Goal: Information Seeking & Learning: Learn about a topic

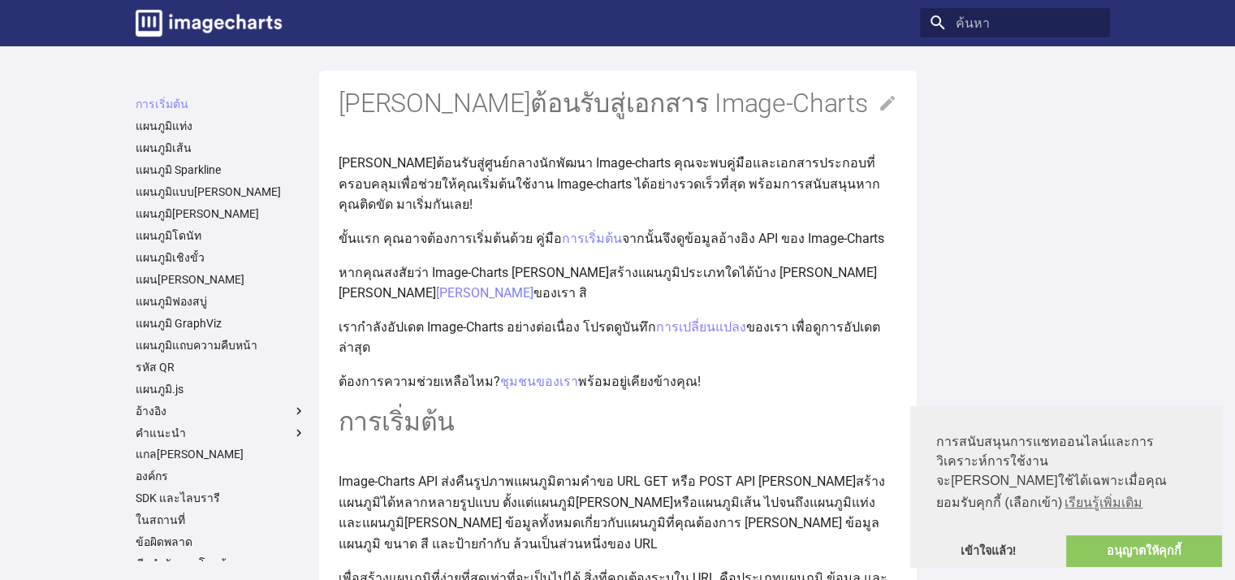
click at [1019, 153] on div at bounding box center [1015, 325] width 190 height 470
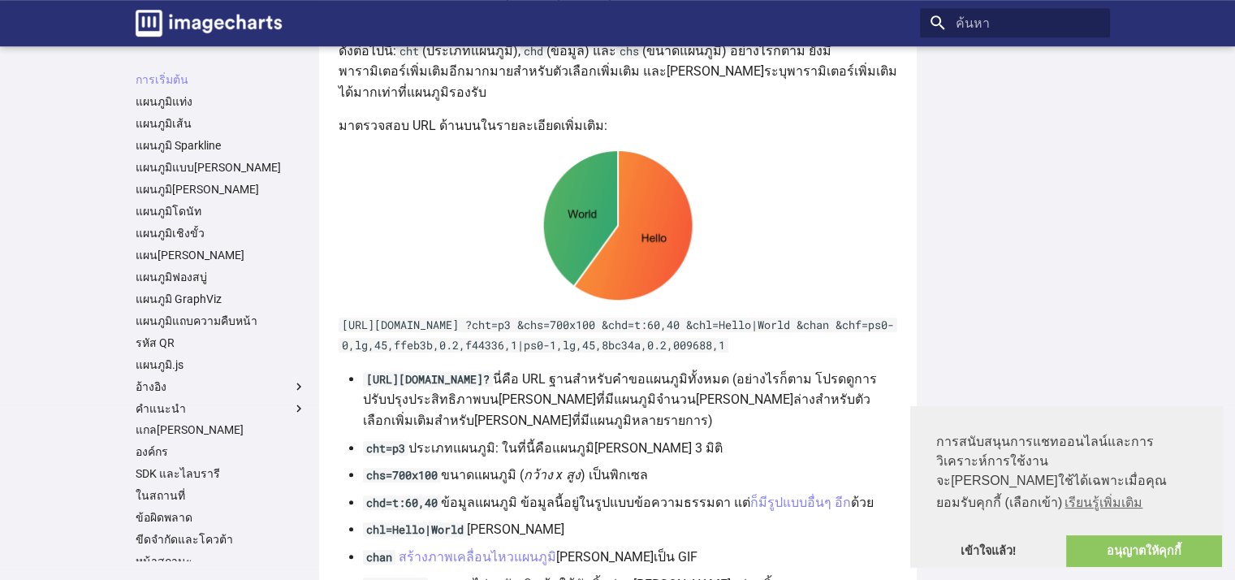
scroll to position [786, 0]
click at [168, 205] on font "แผนภูมิโดนัท" at bounding box center [169, 211] width 66 height 13
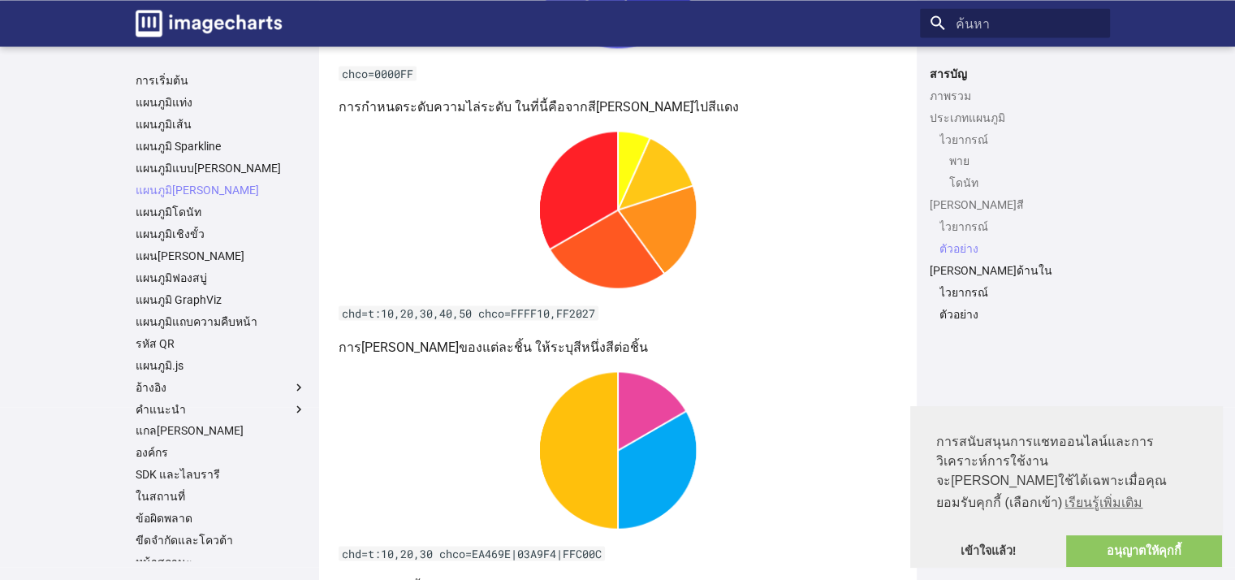
scroll to position [3064, 0]
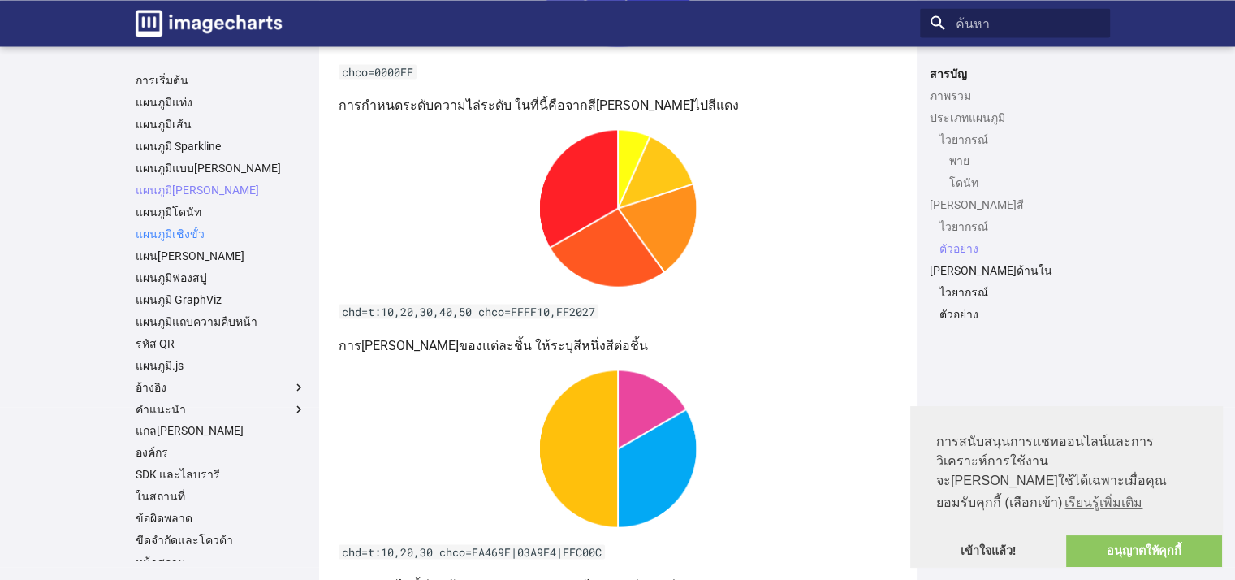
click at [188, 233] on font "แผนภูมิเชิงขั้ว" at bounding box center [170, 232] width 69 height 13
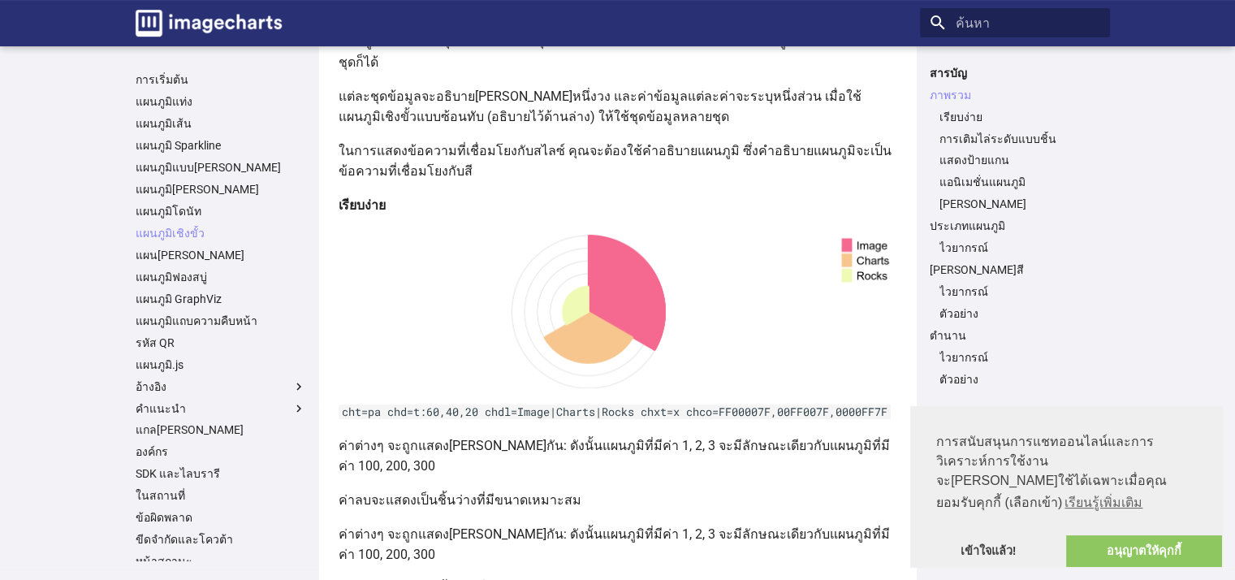
scroll to position [244, 0]
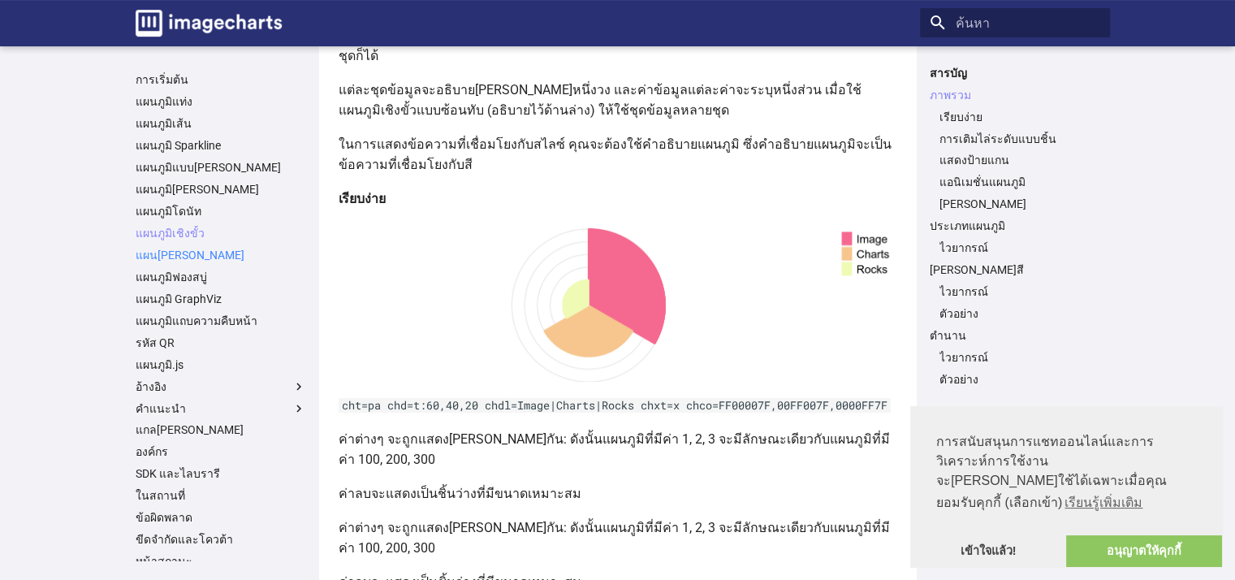
click at [185, 259] on font "แผน[PERSON_NAME]" at bounding box center [190, 254] width 109 height 13
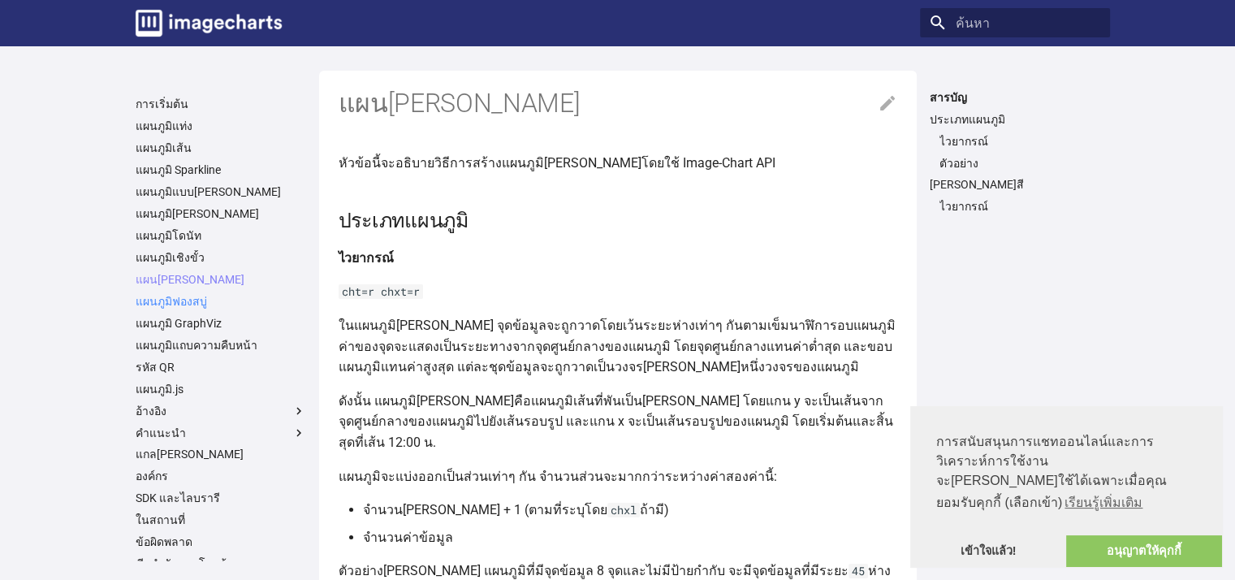
click at [183, 302] on font "แผนภูมิฟองสบู่" at bounding box center [171, 301] width 71 height 13
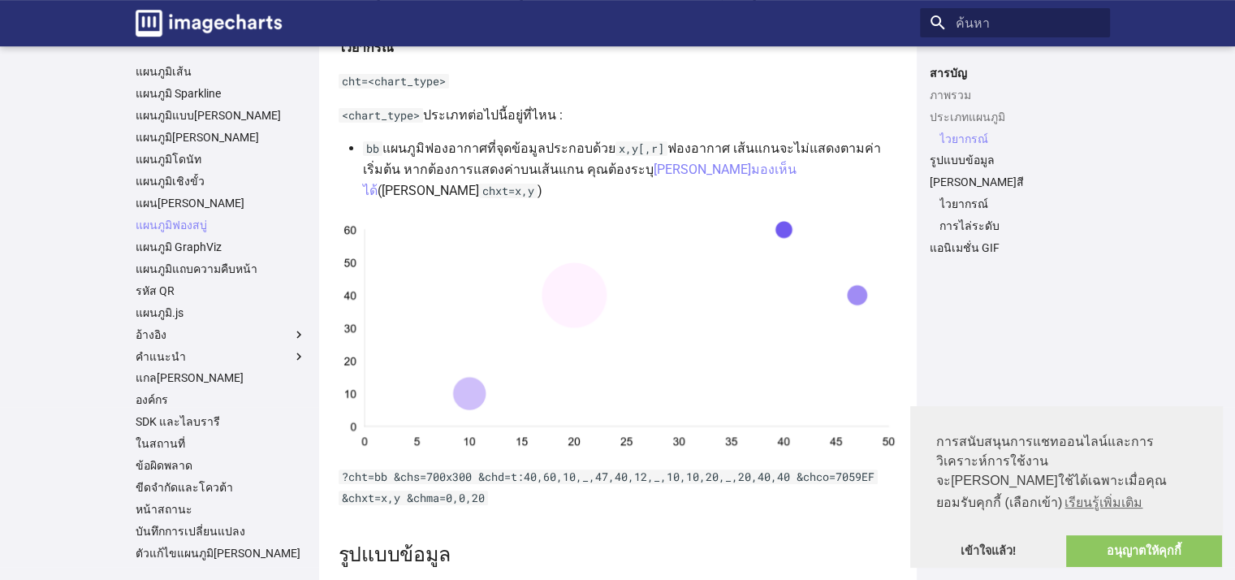
scroll to position [487, 0]
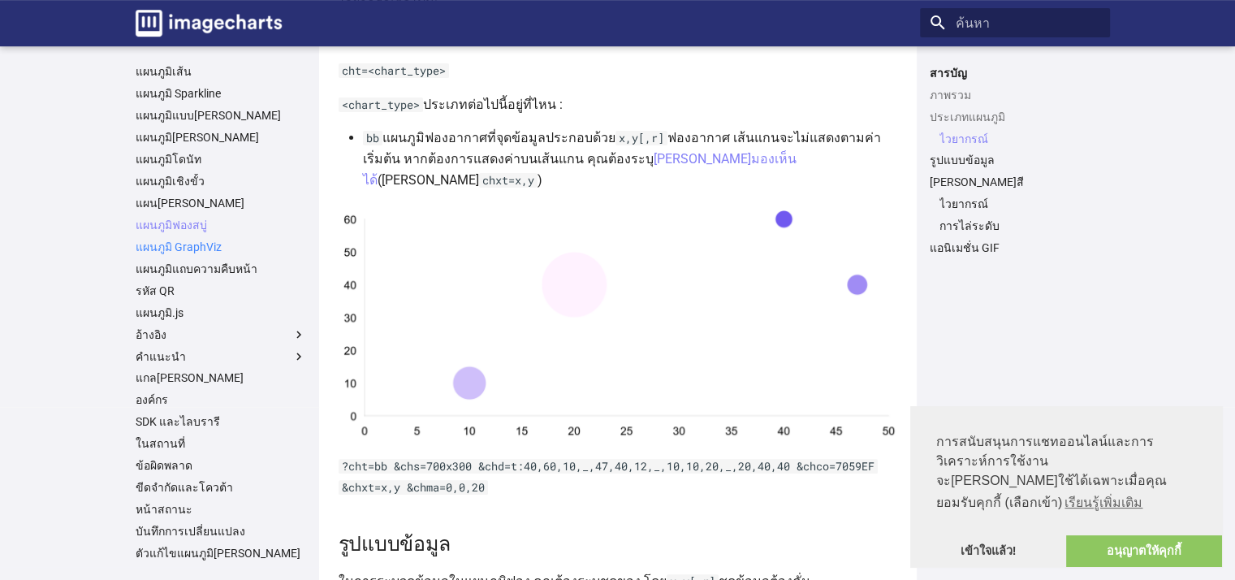
click at [198, 251] on font "แผนภูมิ GraphViz" at bounding box center [179, 246] width 86 height 13
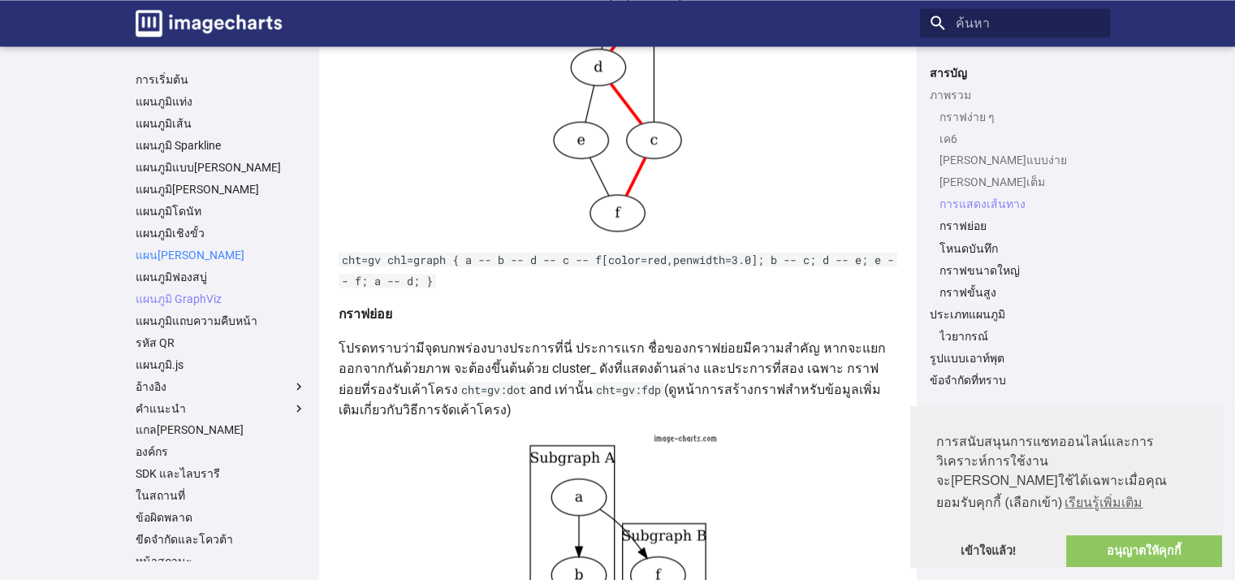
click at [208, 259] on link "แผน[PERSON_NAME]" at bounding box center [221, 255] width 170 height 15
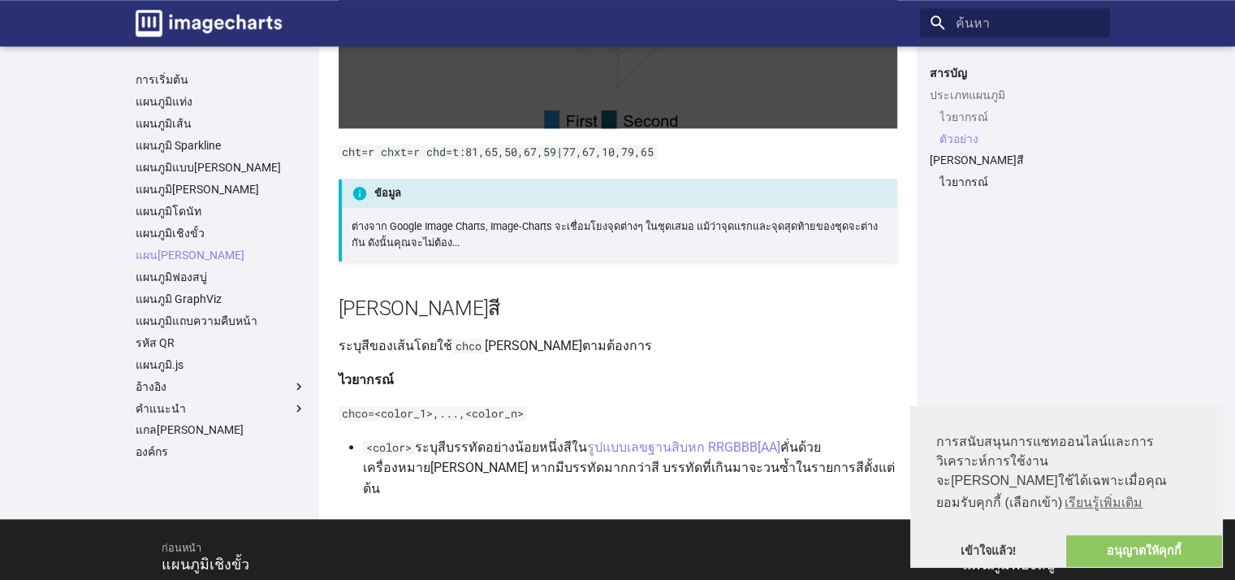
scroll to position [1809, 0]
